Goal: Task Accomplishment & Management: Manage account settings

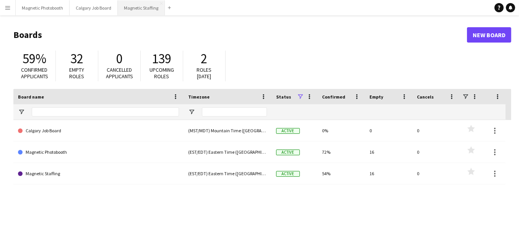
click at [144, 11] on button "Magnetic Staffing Close" at bounding box center [141, 7] width 47 height 15
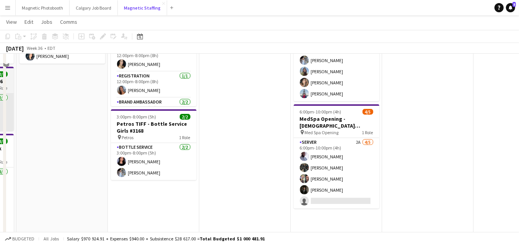
scroll to position [96, 0]
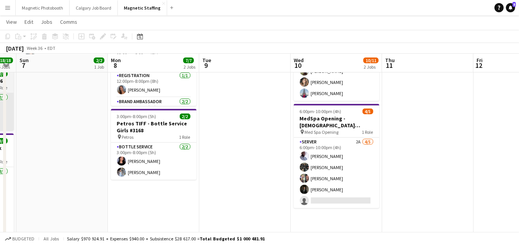
click at [354, 193] on app-card-role "Server 2A [DATE] 6:00pm-10:00pm (4h) [PERSON_NAME] [PERSON_NAME] [PERSON_NAME] …" at bounding box center [337, 172] width 86 height 70
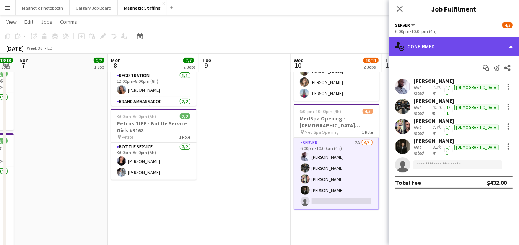
click at [457, 47] on div "single-neutral-actions-check-2 Confirmed" at bounding box center [454, 46] width 130 height 18
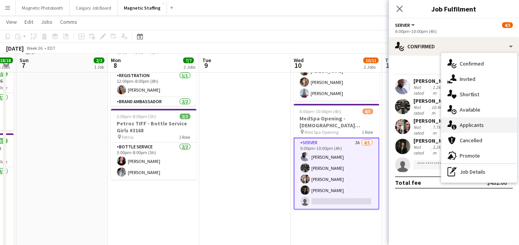
click at [461, 127] on div "single-neutral-actions-information Applicants" at bounding box center [480, 124] width 76 height 15
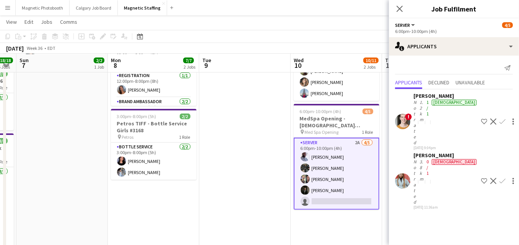
click at [491, 178] on app-icon "Decline" at bounding box center [494, 181] width 6 height 6
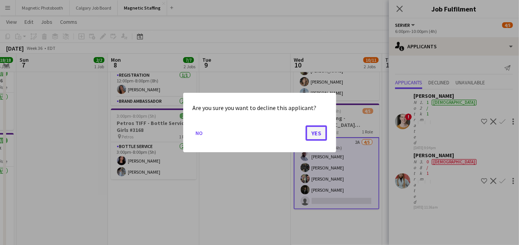
click at [315, 134] on button "Yes" at bounding box center [316, 132] width 21 height 15
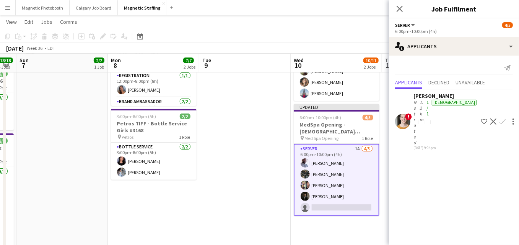
click at [268, 149] on app-date-cell at bounding box center [244, 215] width 91 height 452
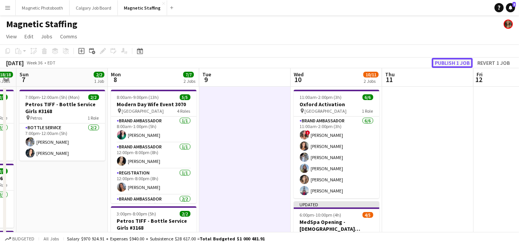
click at [453, 64] on button "Publish 1 job" at bounding box center [452, 63] width 41 height 10
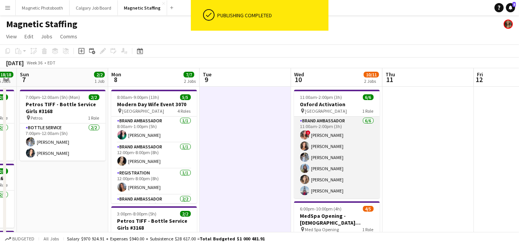
click at [320, 148] on app-card-role "Brand Ambassador [DATE] 11:00am-2:00pm (3h) ! [PERSON_NAME] [PERSON_NAME] [PERS…" at bounding box center [337, 157] width 86 height 82
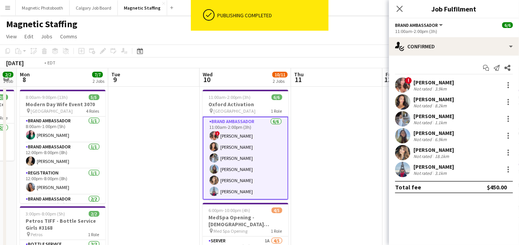
scroll to position [0, 325]
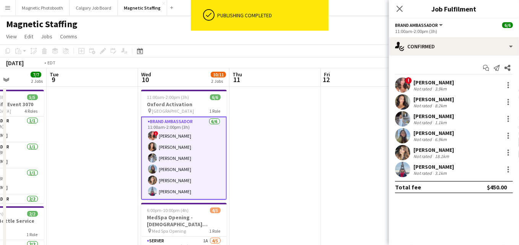
drag, startPoint x: 195, startPoint y: 159, endPoint x: 162, endPoint y: 159, distance: 32.5
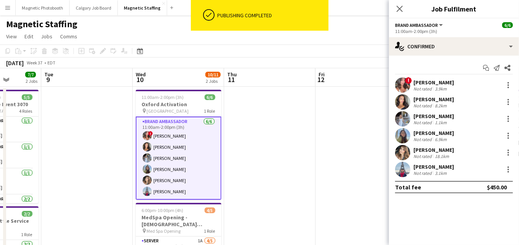
drag, startPoint x: 380, startPoint y: 159, endPoint x: 202, endPoint y: 159, distance: 178.0
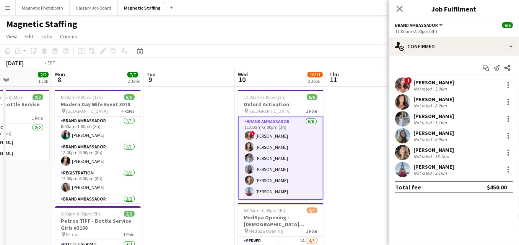
drag, startPoint x: 277, startPoint y: 154, endPoint x: 375, endPoint y: 153, distance: 98.0
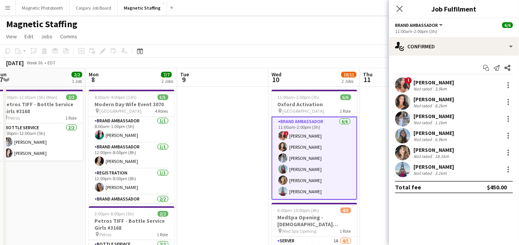
scroll to position [0, 239]
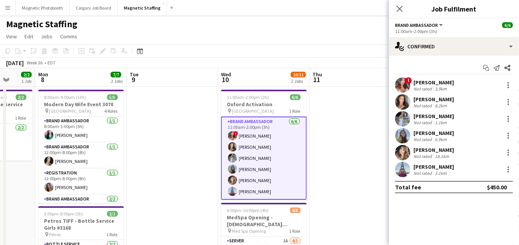
drag, startPoint x: 171, startPoint y: 161, endPoint x: 245, endPoint y: 161, distance: 73.9
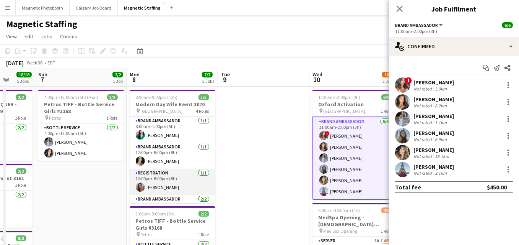
scroll to position [29, 0]
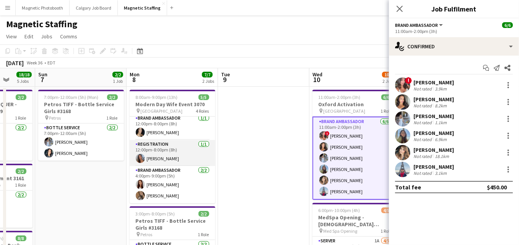
click at [146, 178] on app-card-role "Brand Ambassador [DATE] 4:00pm-9:00pm (5h) [PERSON_NAME] [PERSON_NAME]" at bounding box center [173, 184] width 86 height 37
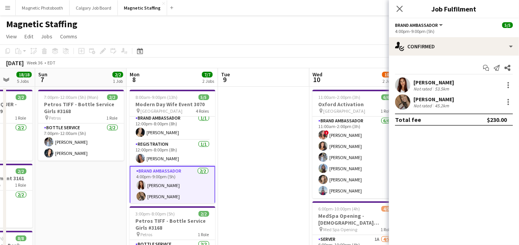
click at [475, 36] on app-options-switcher "Brand Ambassador All roles Brand Ambassador [DATE] 4:00pm-9:00pm (5h)" at bounding box center [454, 27] width 130 height 19
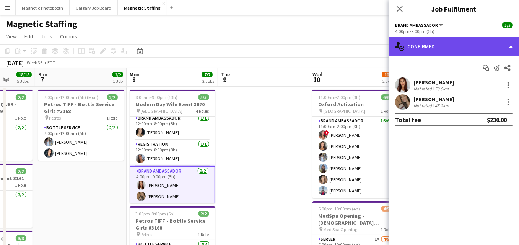
click at [468, 52] on div "single-neutral-actions-check-2 Confirmed" at bounding box center [454, 46] width 130 height 18
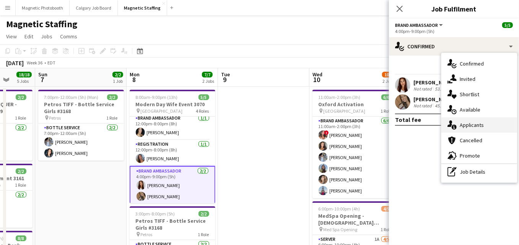
click at [471, 121] on div "single-neutral-actions-information Applicants" at bounding box center [480, 124] width 76 height 15
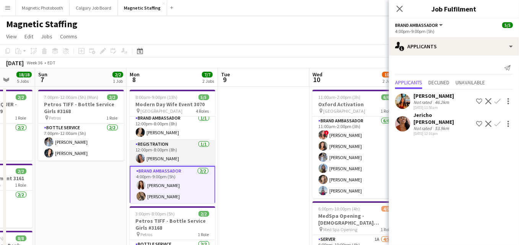
click at [173, 145] on app-card-role "Registration [DATE] 12:00pm-8:00pm (8h) [PERSON_NAME]" at bounding box center [173, 153] width 86 height 26
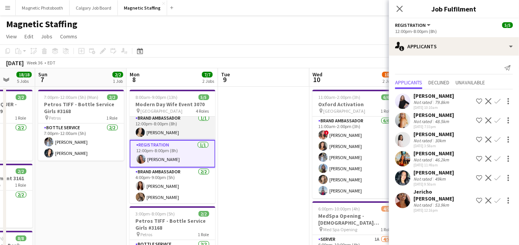
click at [178, 131] on app-card-role "Brand Ambassador [DATE] 12:00pm-8:00pm (8h) [PERSON_NAME]" at bounding box center [173, 127] width 86 height 26
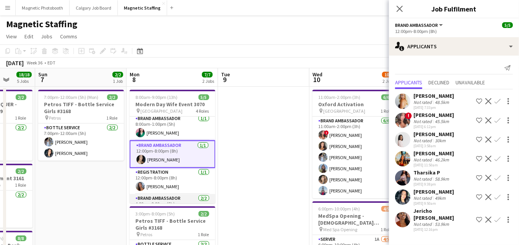
scroll to position [0, 0]
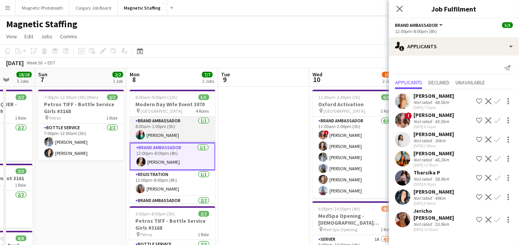
click at [177, 133] on app-card-role "Brand Ambassador [DATE] 8:00am-1:00pm (5h) [PERSON_NAME]" at bounding box center [173, 129] width 86 height 26
